Goal: Task Accomplishment & Management: Use online tool/utility

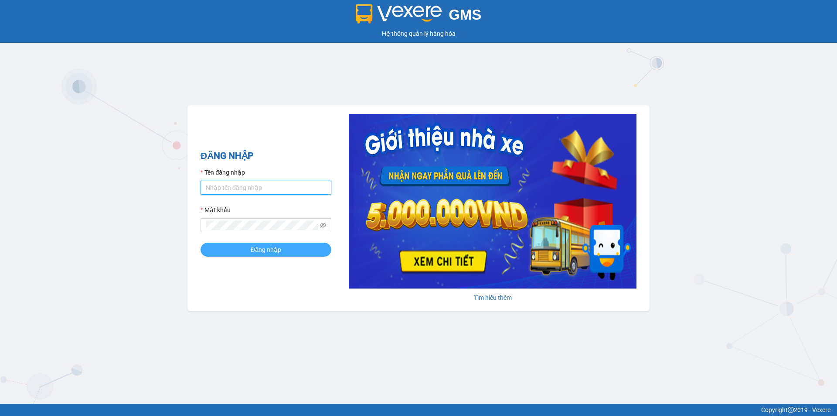
type input "haidang.hao"
drag, startPoint x: 262, startPoint y: 249, endPoint x: 258, endPoint y: 237, distance: 12.4
click at [260, 249] on span "Đăng nhập" at bounding box center [266, 250] width 31 height 10
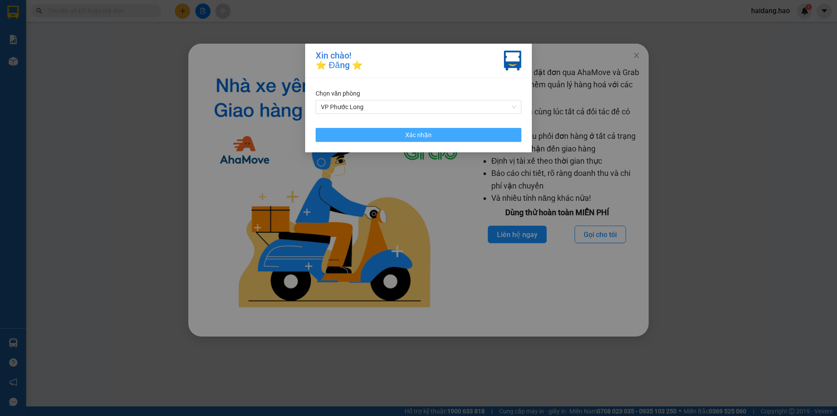
click at [405, 139] on button "Xác nhận" at bounding box center [419, 135] width 206 height 14
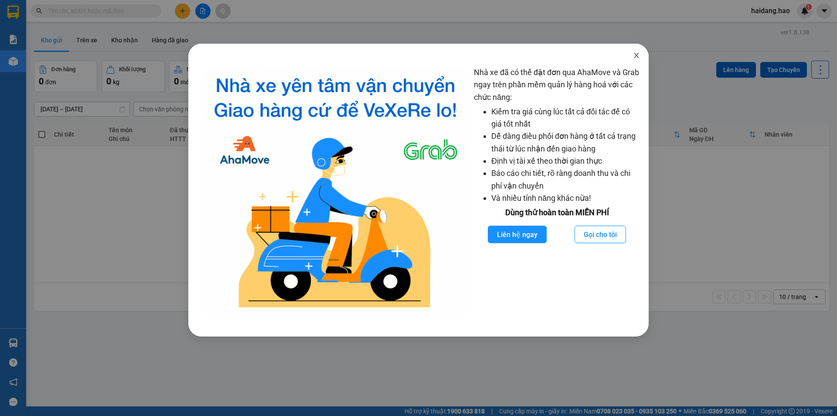
click at [639, 56] on icon "close" at bounding box center [636, 55] width 7 height 7
